Goal: Download file/media

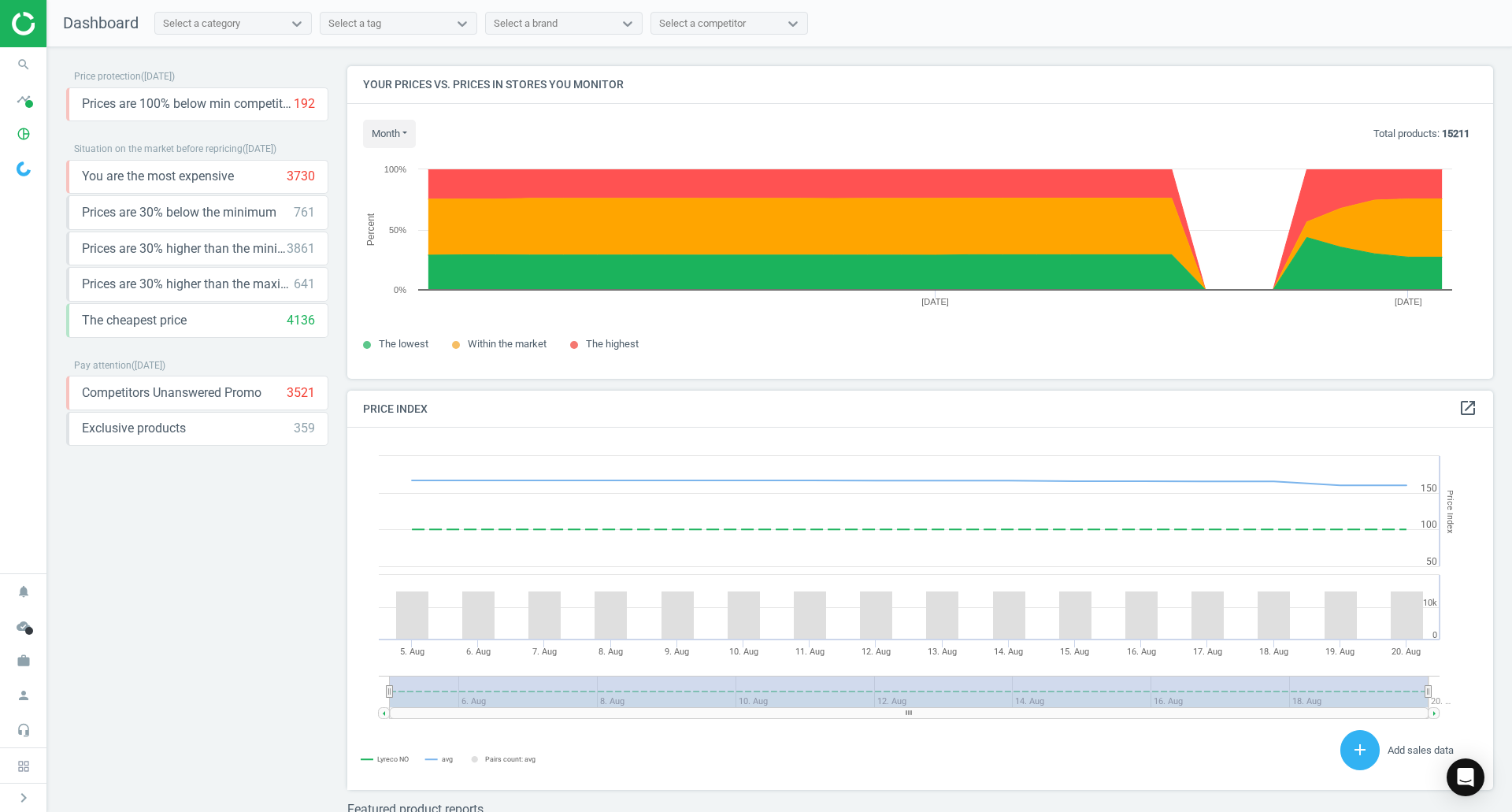
scroll to position [387, 1158]
click at [230, 538] on div "Price protection ( [DATE] ) Prices are 100% below min competitor 192 keyboard_a…" at bounding box center [197, 433] width 262 height 734
click at [368, 613] on rect at bounding box center [913, 608] width 1134 height 362
drag, startPoint x: 225, startPoint y: 576, endPoint x: 225, endPoint y: 568, distance: 8.0
click at [225, 576] on div "Price protection ( [DATE] ) Prices are 100% below min competitor 192 keyboard_a…" at bounding box center [197, 433] width 262 height 734
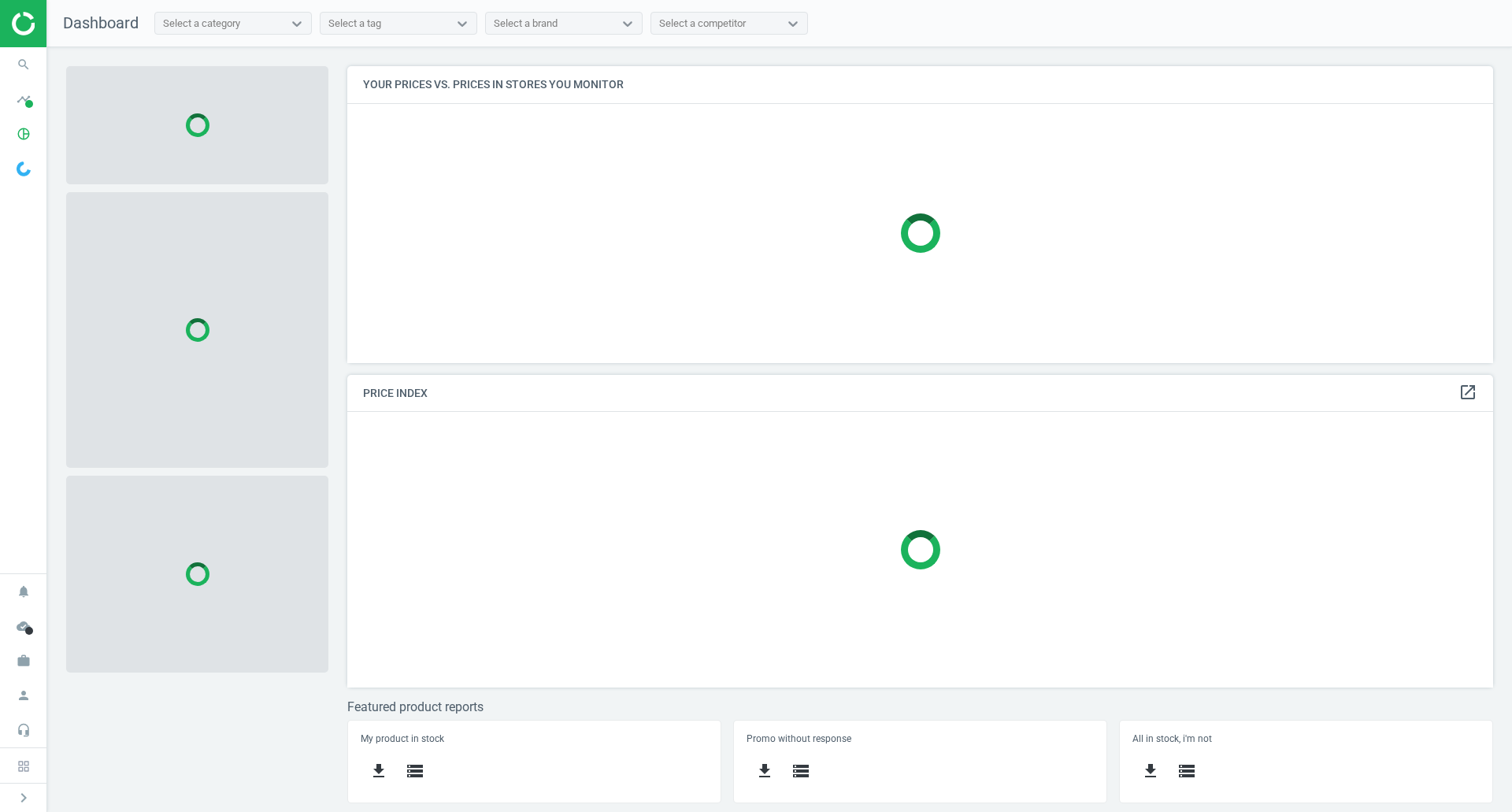
scroll to position [320, 1170]
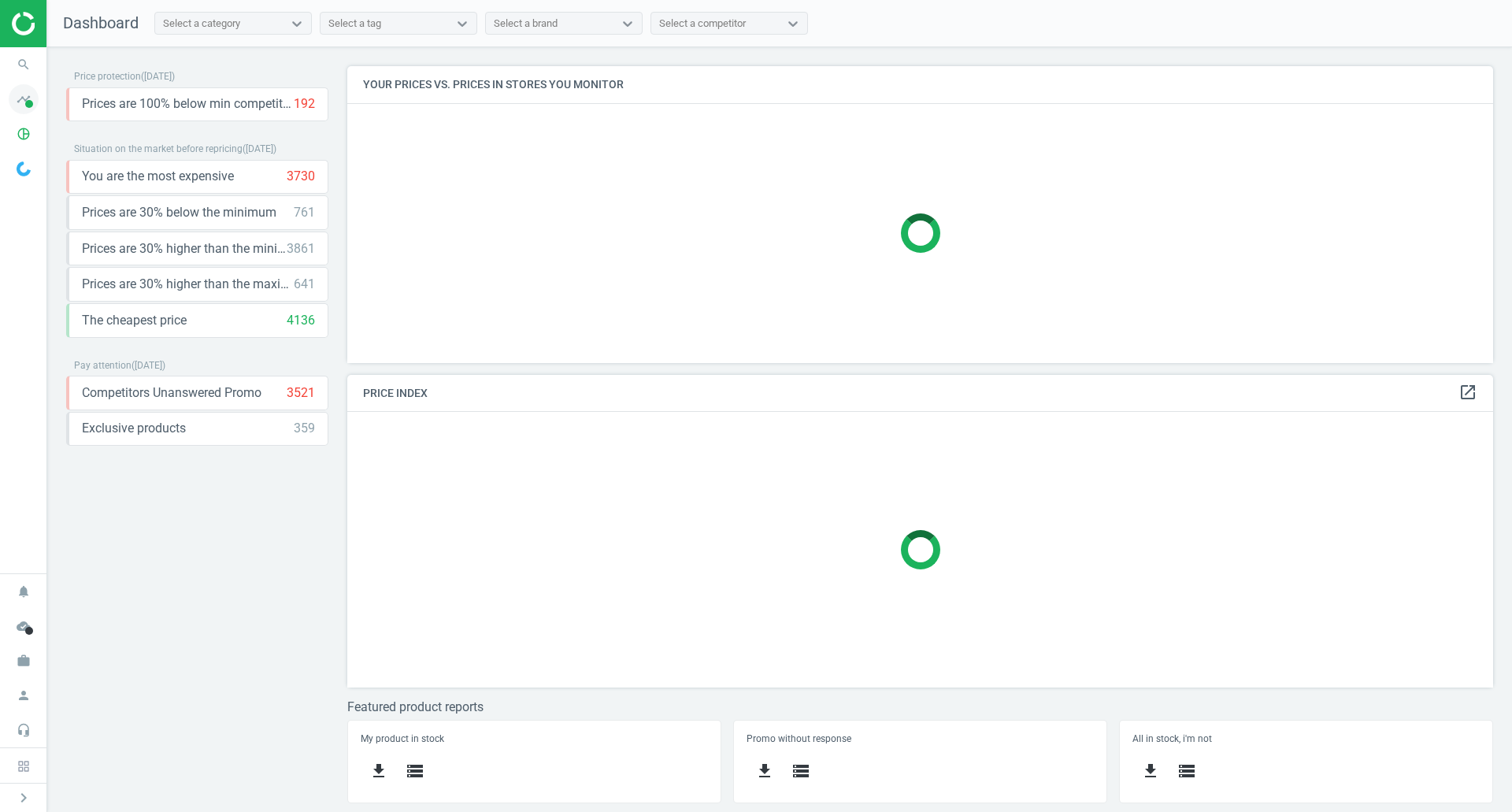
click at [26, 99] on icon "timeline" at bounding box center [24, 99] width 30 height 30
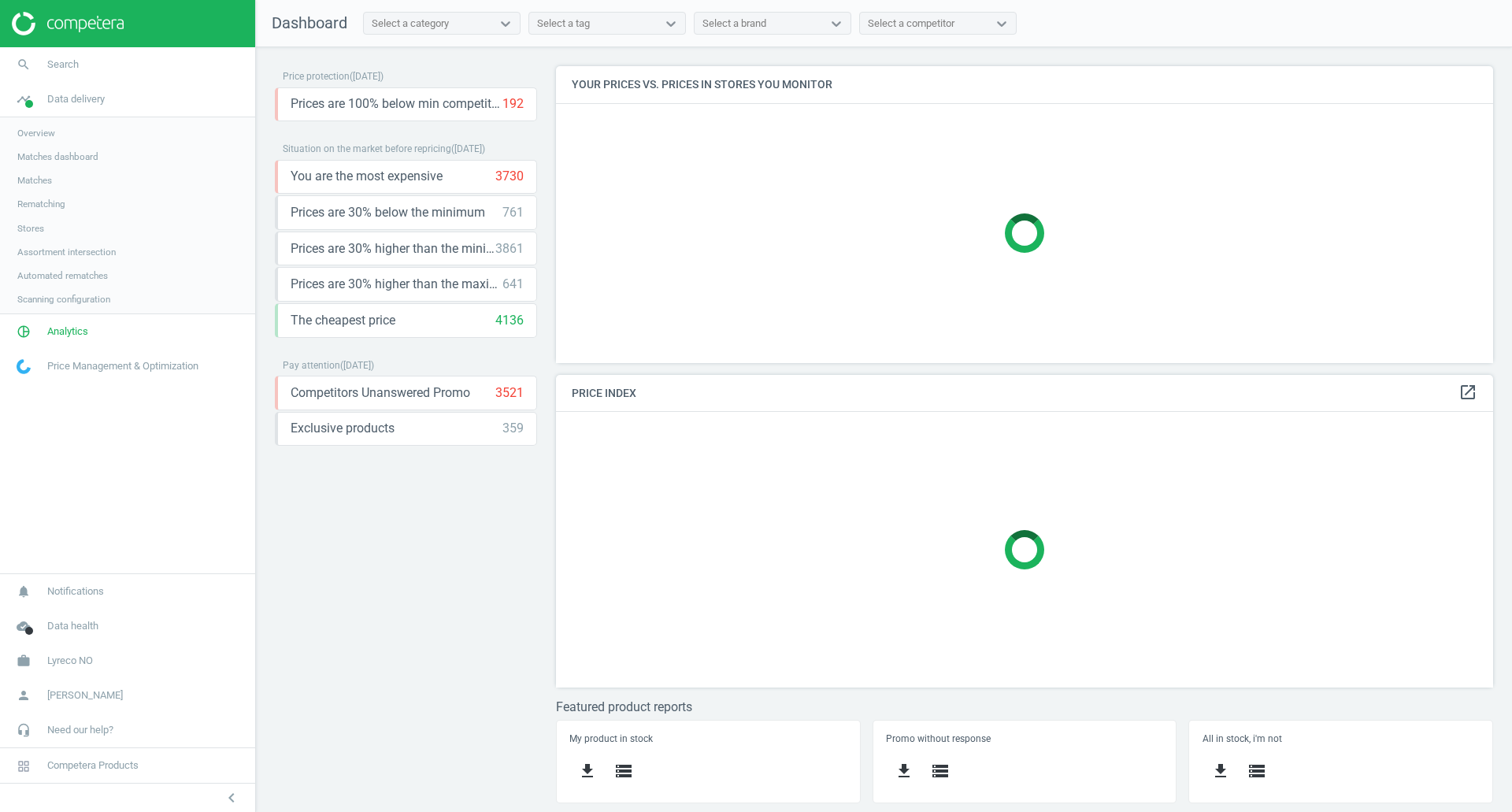
scroll to position [320, 962]
click at [48, 181] on span "Matches" at bounding box center [34, 180] width 35 height 12
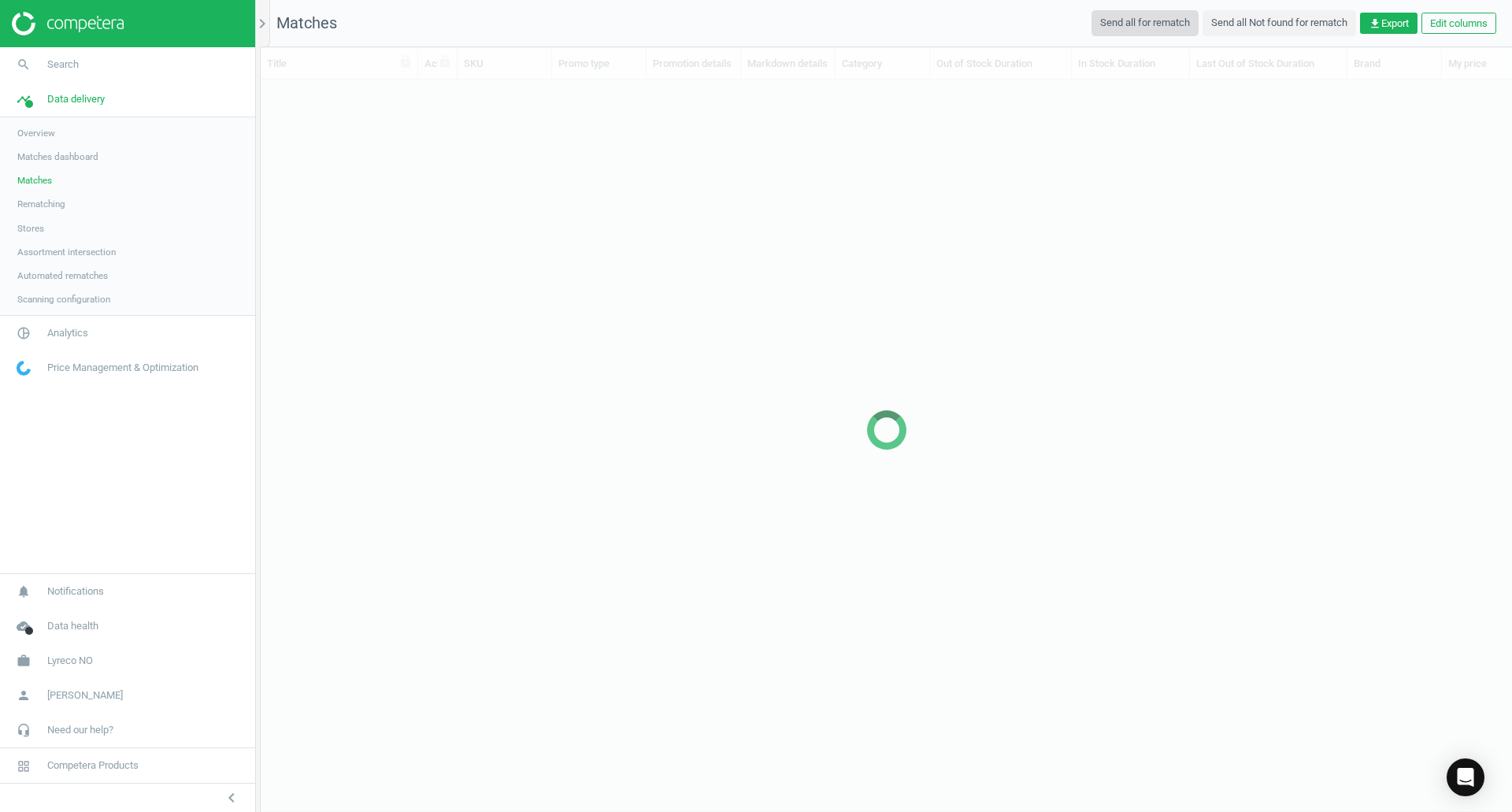
scroll to position [678, 1239]
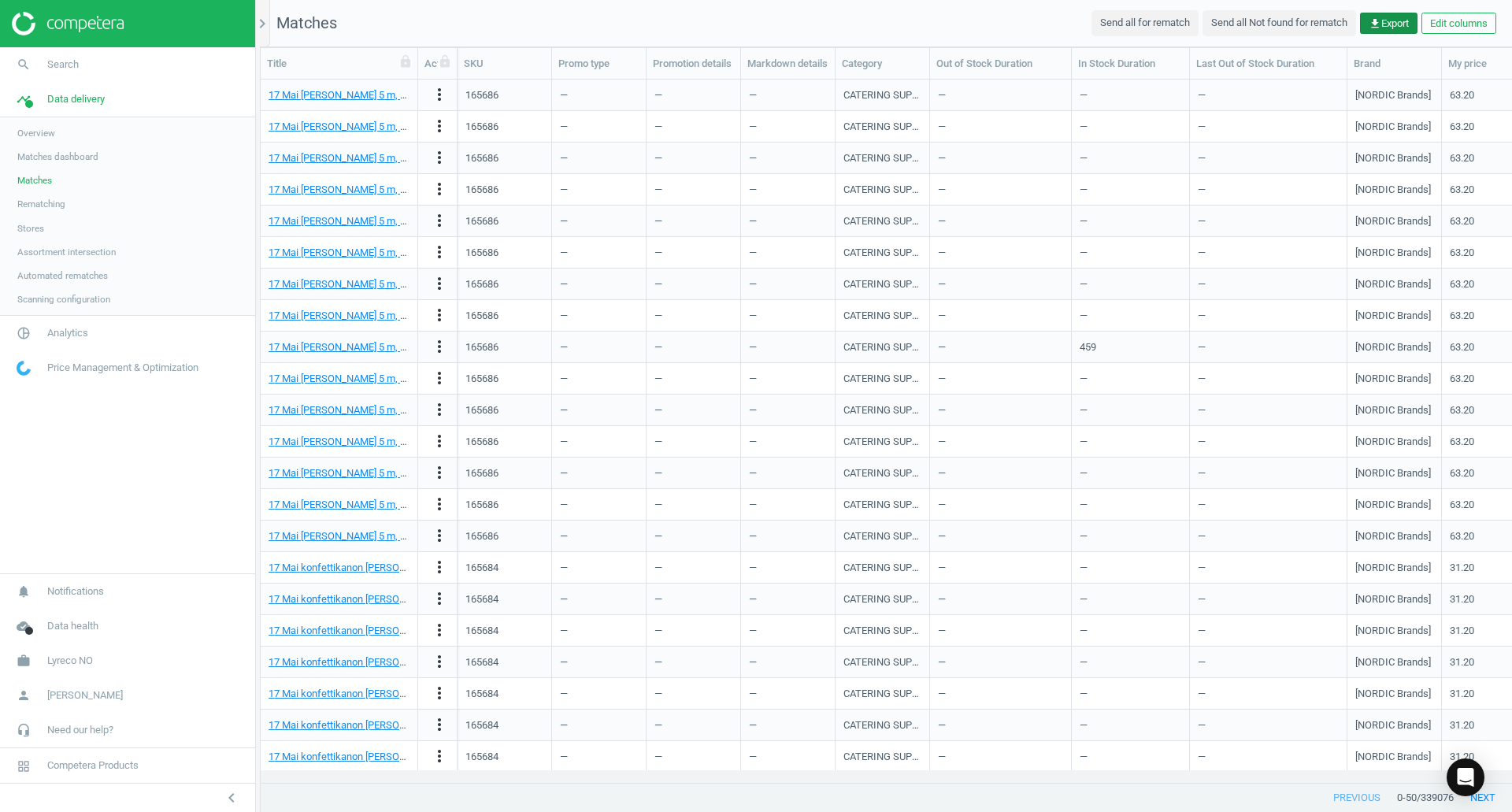
click at [1399, 25] on span "get_app Export" at bounding box center [1388, 23] width 40 height 14
click at [1227, 87] on button "insert_drive_file Report (CSV)" at bounding box center [1278, 85] width 274 height 30
click at [55, 327] on span "Analytics" at bounding box center [67, 333] width 41 height 14
